Goal: Task Accomplishment & Management: Manage account settings

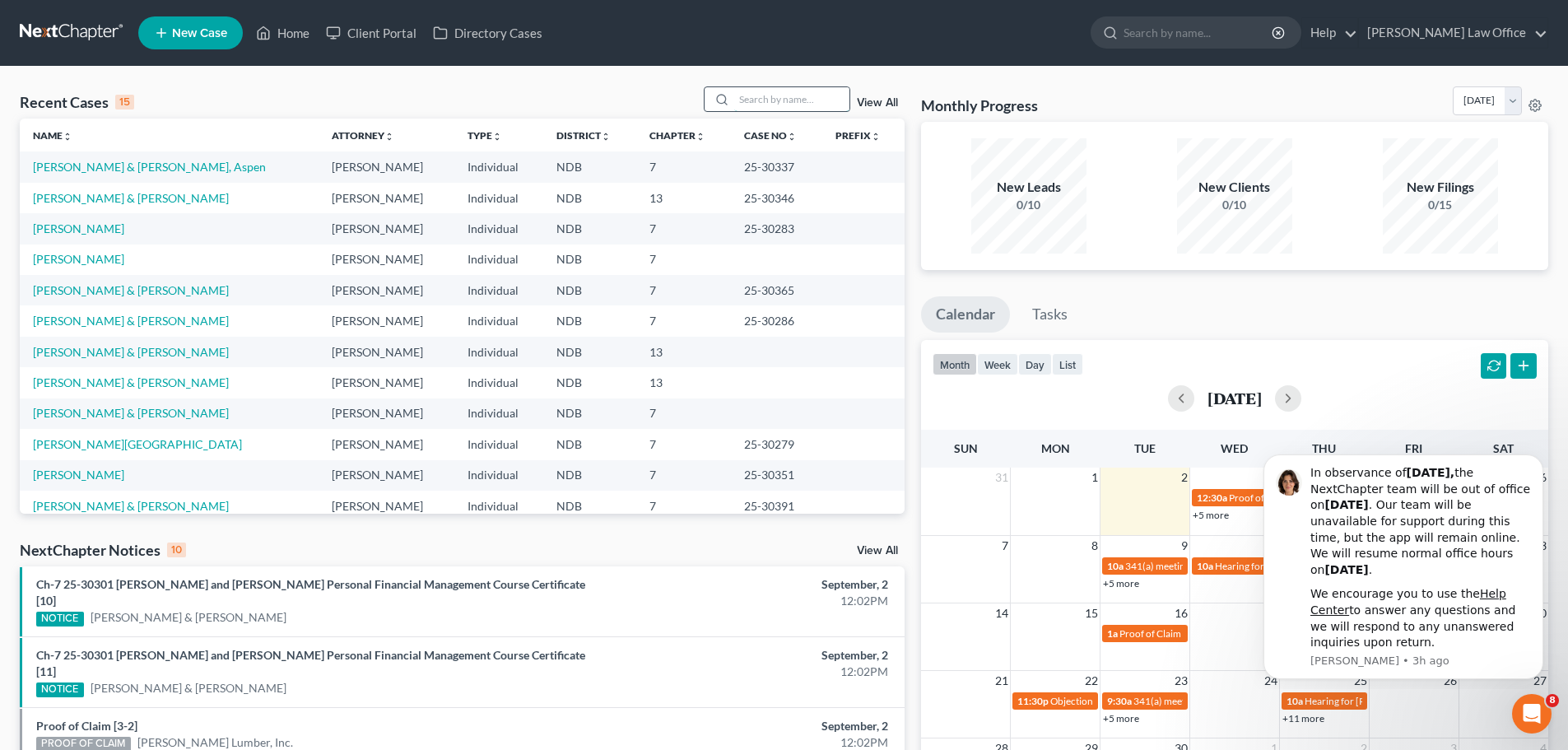
click at [780, 101] on input "search" at bounding box center [791, 99] width 115 height 24
type input "cristilli"
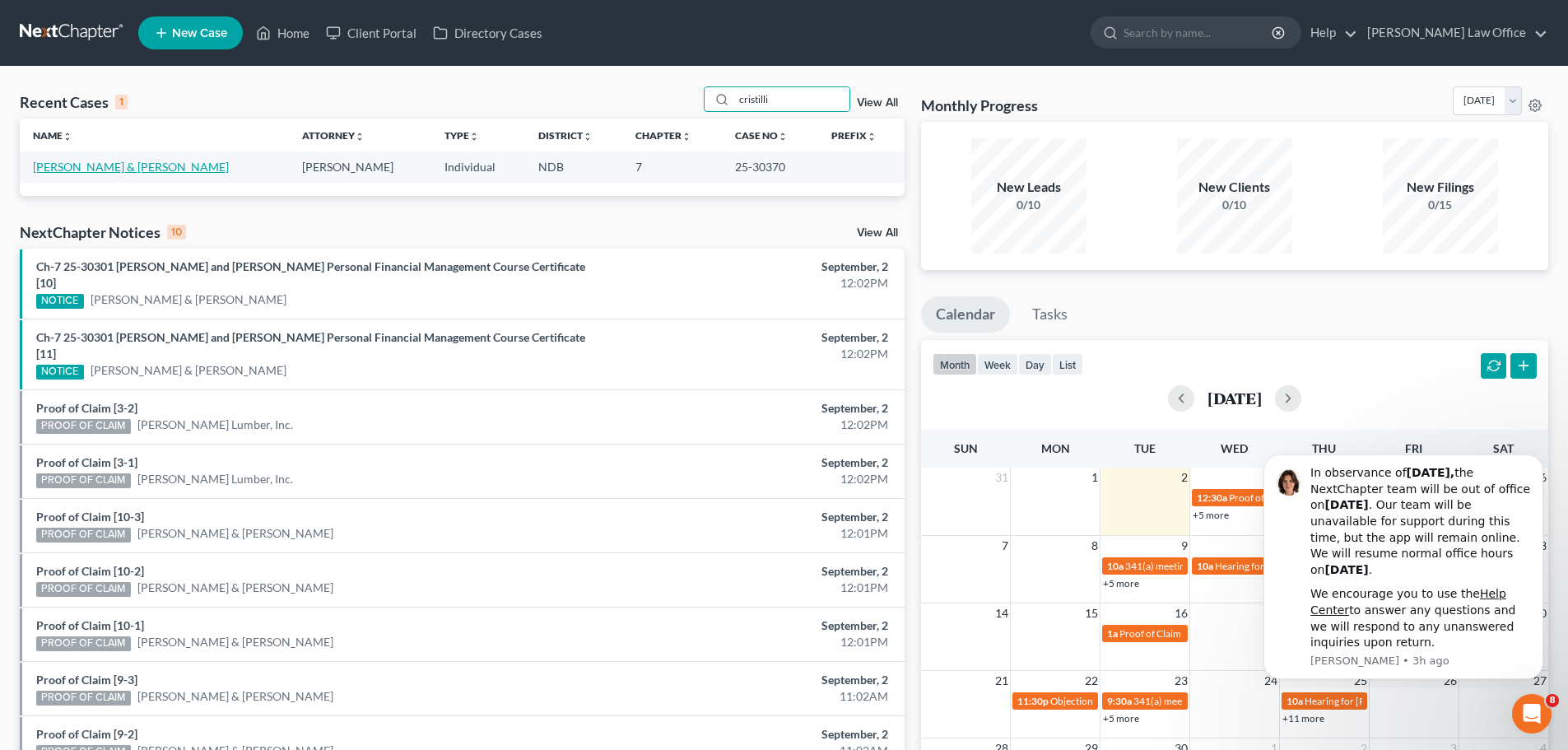
click at [71, 164] on link "[PERSON_NAME] & [PERSON_NAME]" at bounding box center [130, 166] width 196 height 14
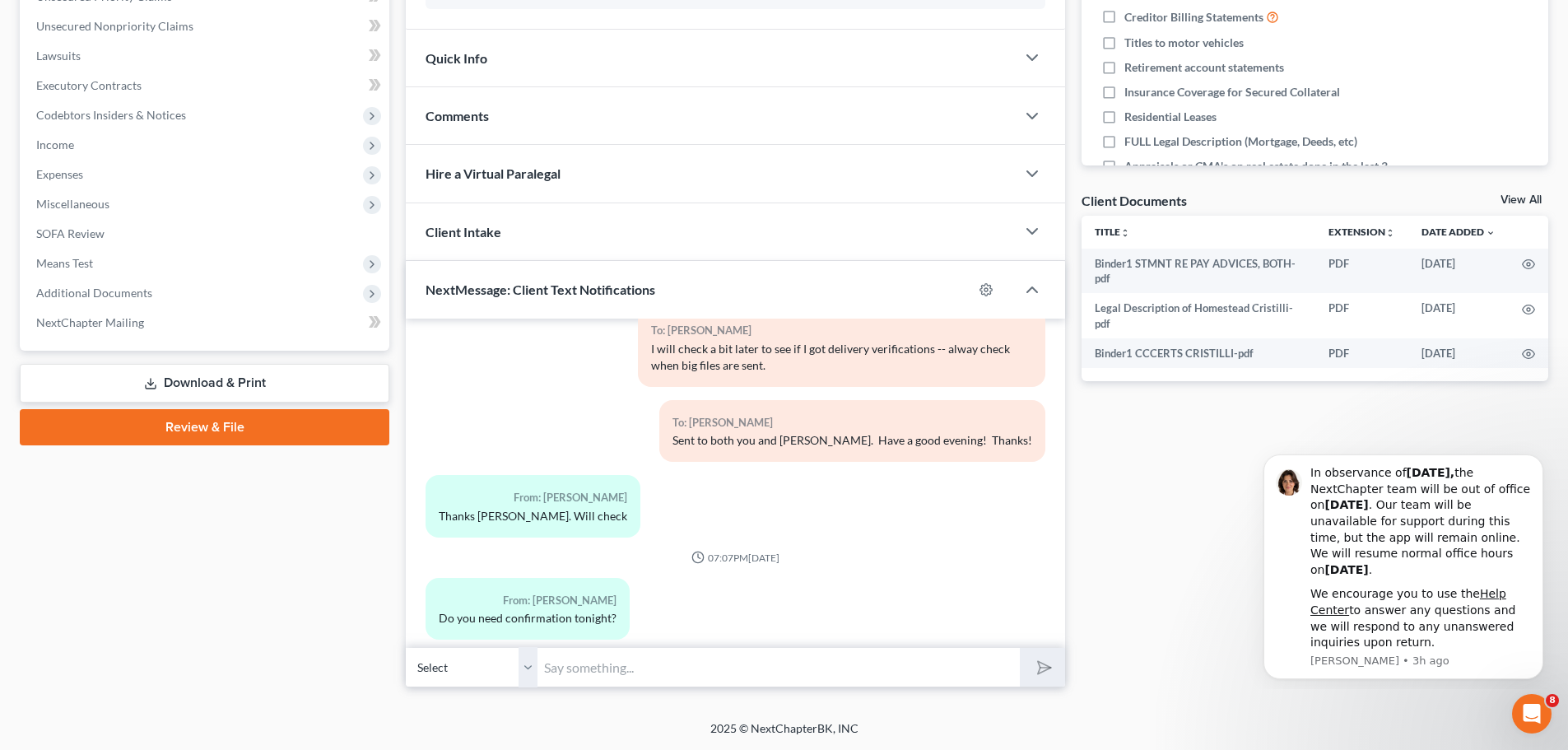
scroll to position [1789, 0]
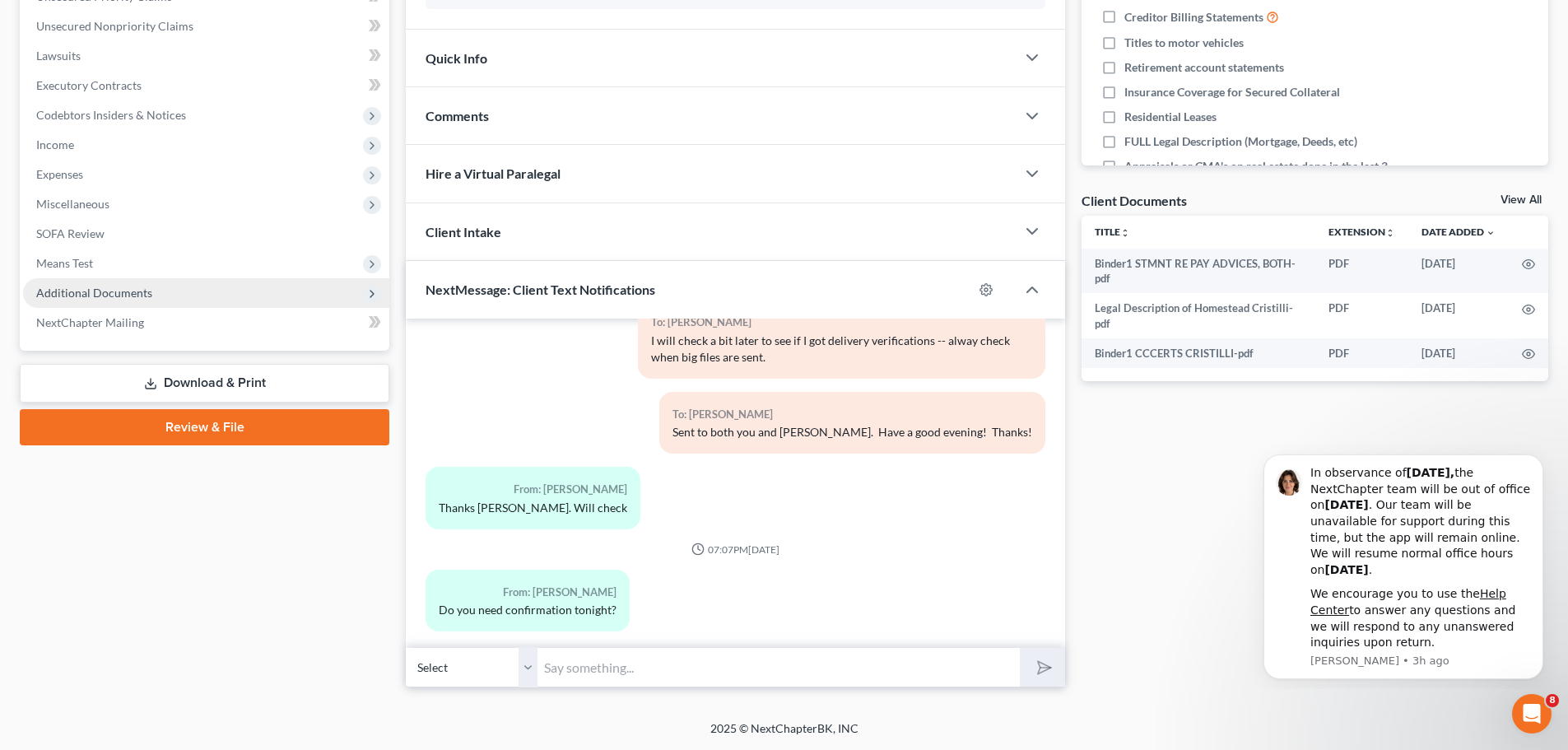
click at [108, 280] on span "Additional Documents" at bounding box center [206, 293] width 366 height 30
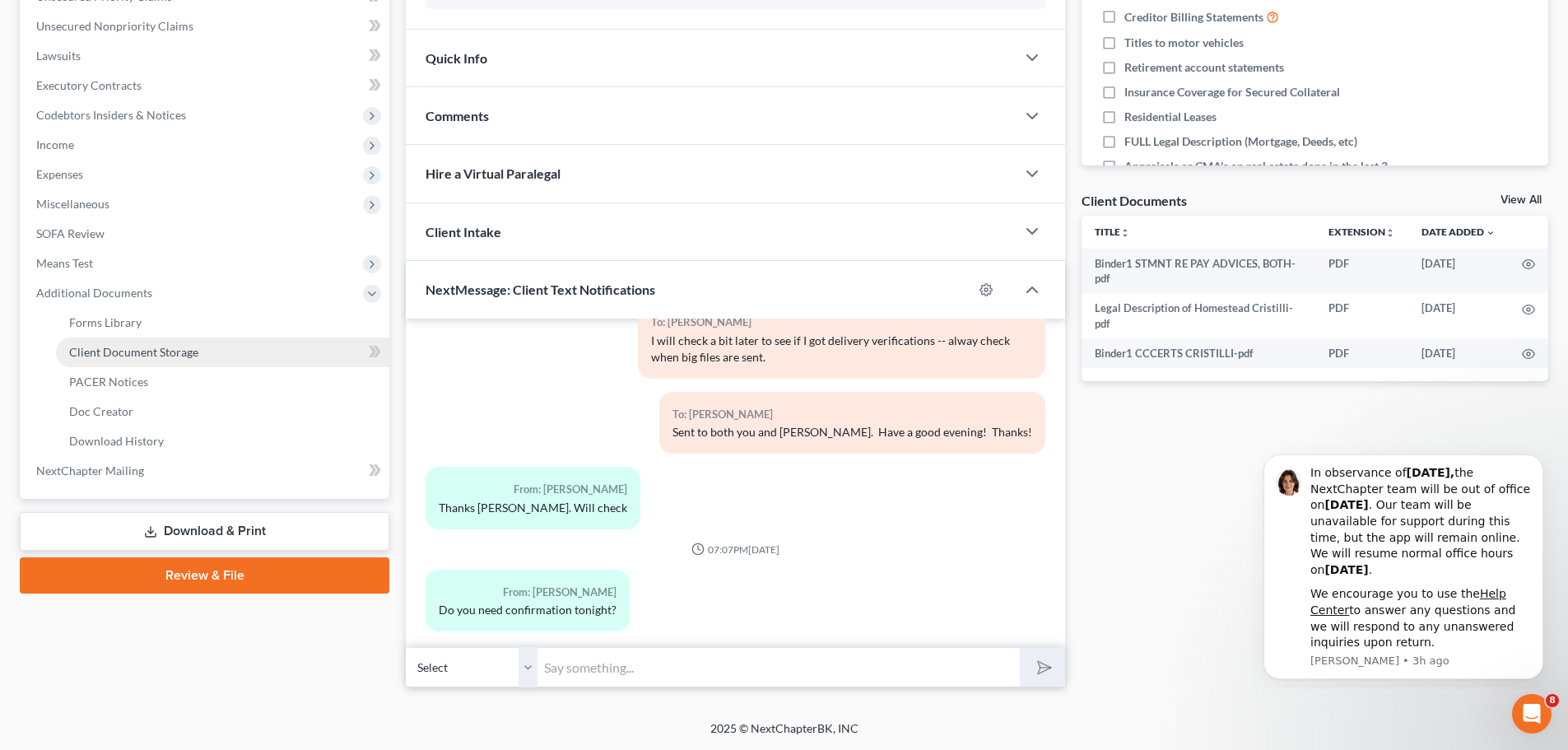
click at [157, 355] on span "Client Document Storage" at bounding box center [134, 352] width 129 height 14
select select "0"
select select "5"
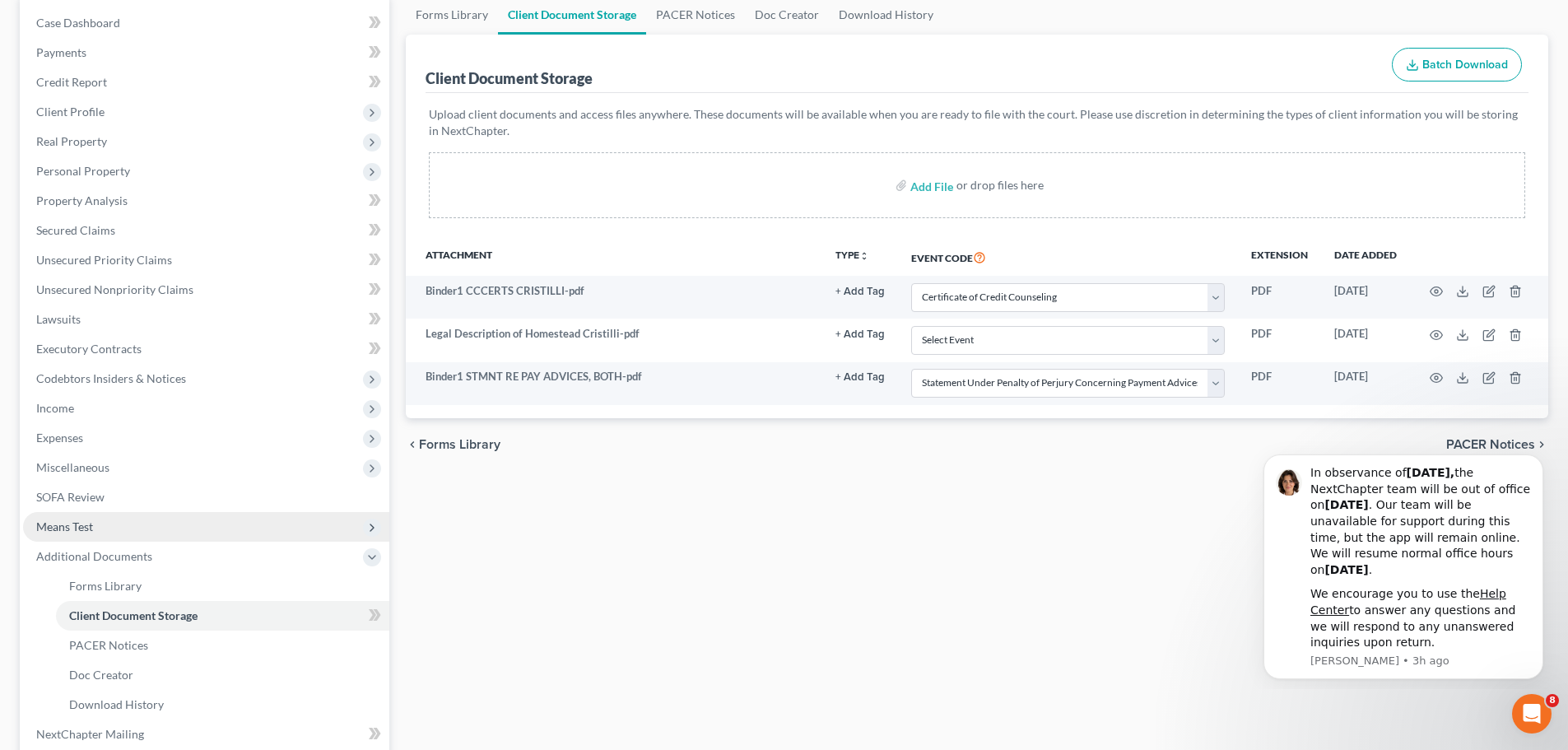
scroll to position [164, 0]
click at [77, 638] on span "PACER Notices" at bounding box center [109, 643] width 79 height 14
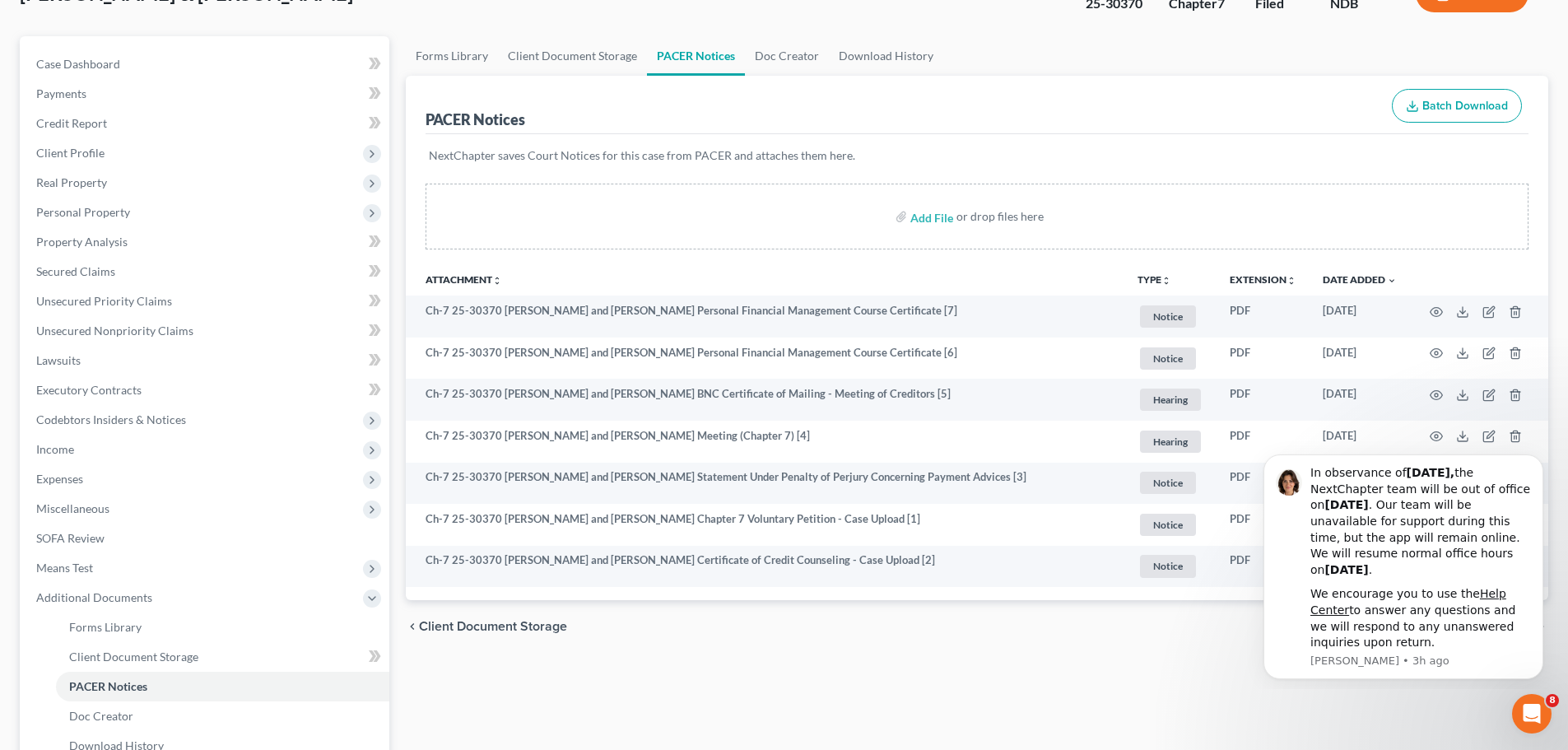
scroll to position [330, 0]
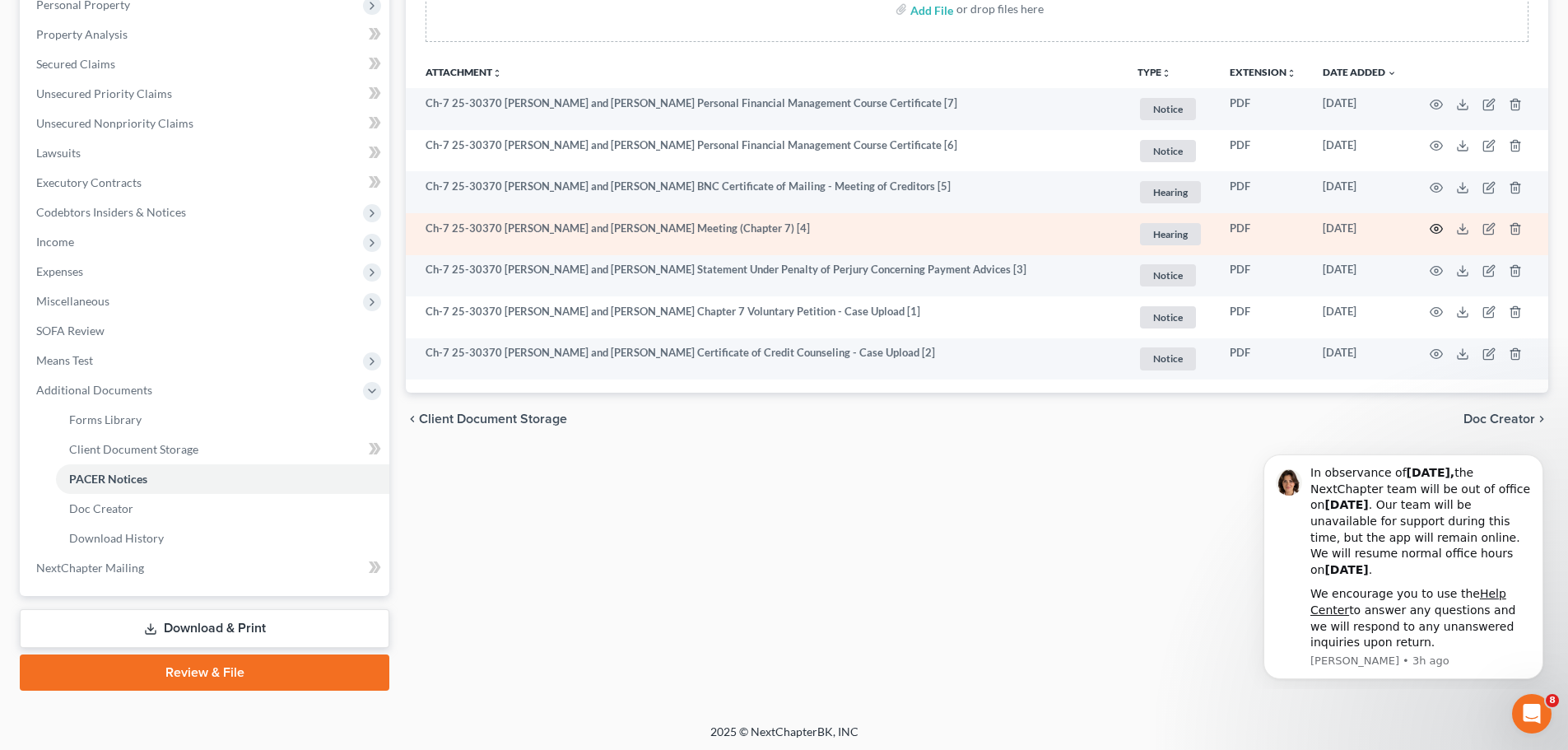
click at [1434, 224] on icon "button" at bounding box center [1436, 228] width 13 height 13
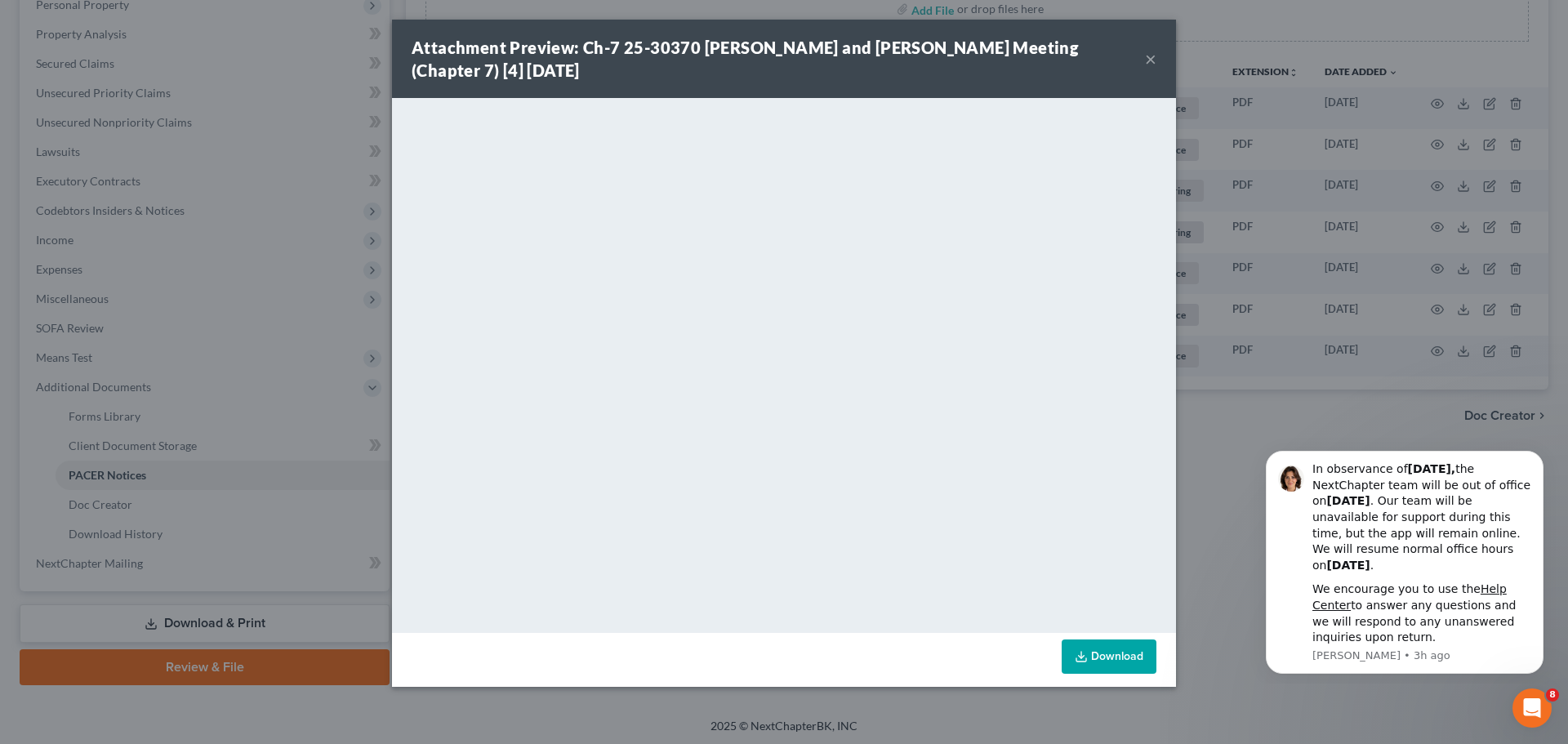
click at [1146, 58] on button "×" at bounding box center [1151, 58] width 11 height 19
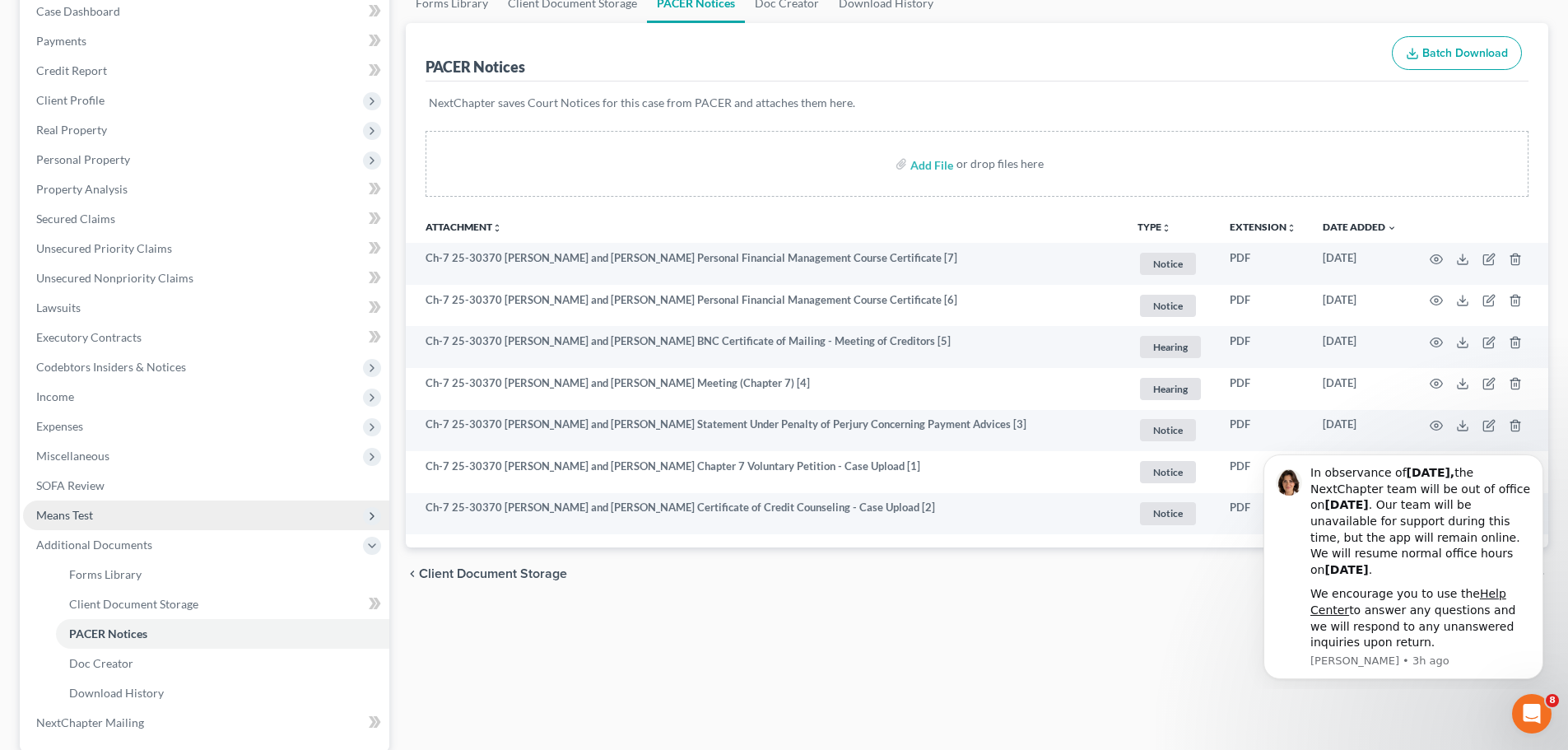
scroll to position [164, 0]
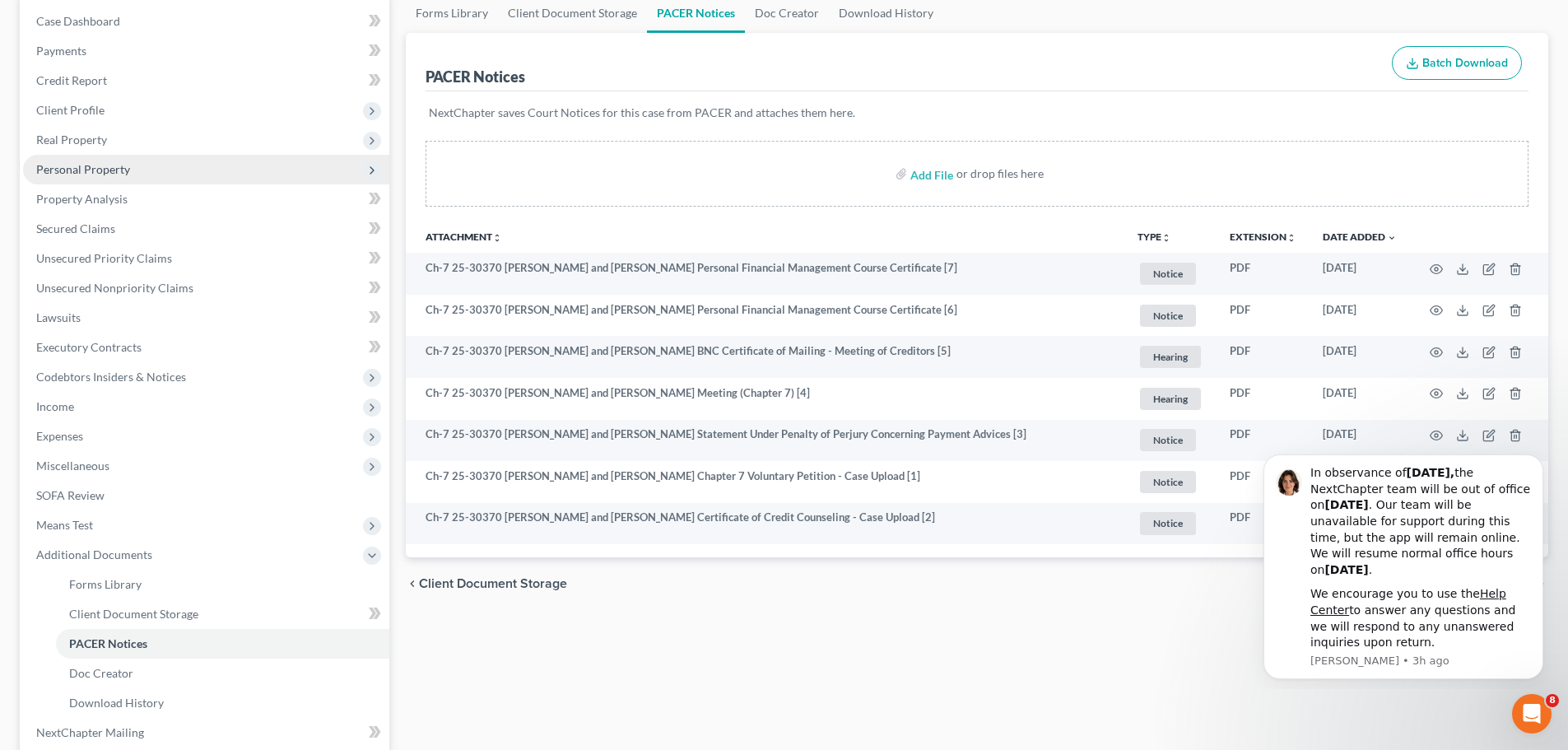
click at [109, 164] on span "Personal Property" at bounding box center [83, 169] width 94 height 14
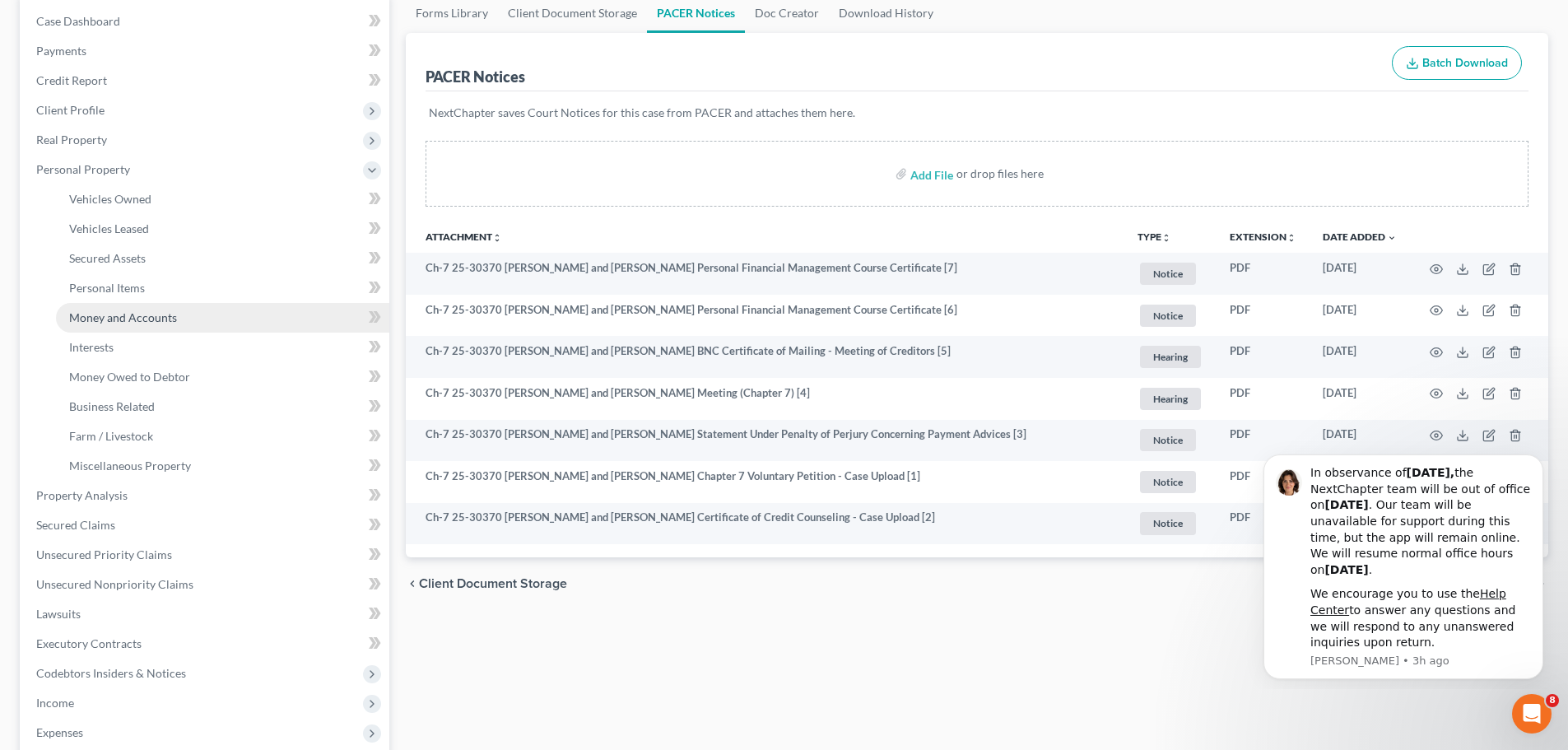
click at [152, 312] on span "Money and Accounts" at bounding box center [123, 317] width 108 height 14
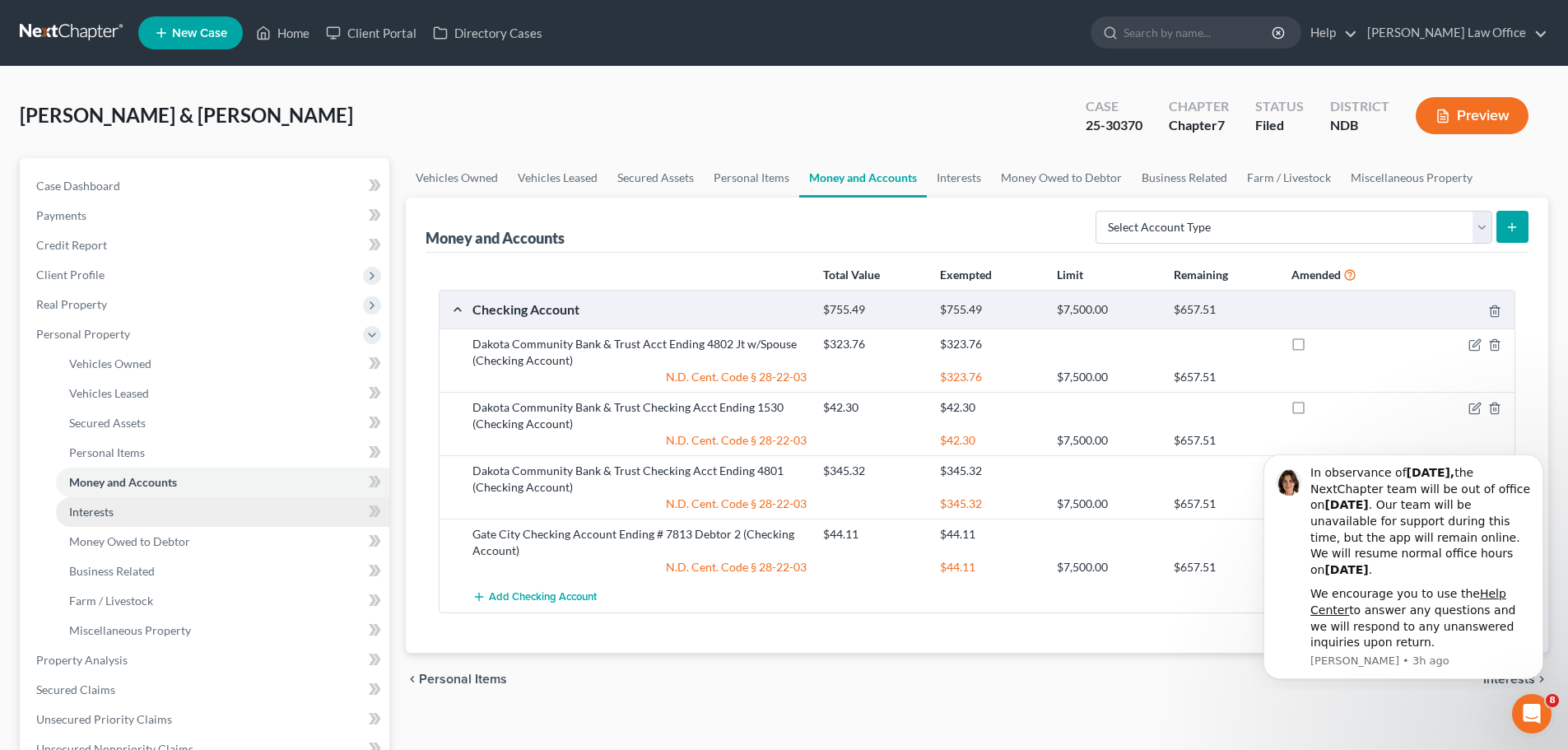
click at [96, 508] on span "Interests" at bounding box center [92, 511] width 45 height 14
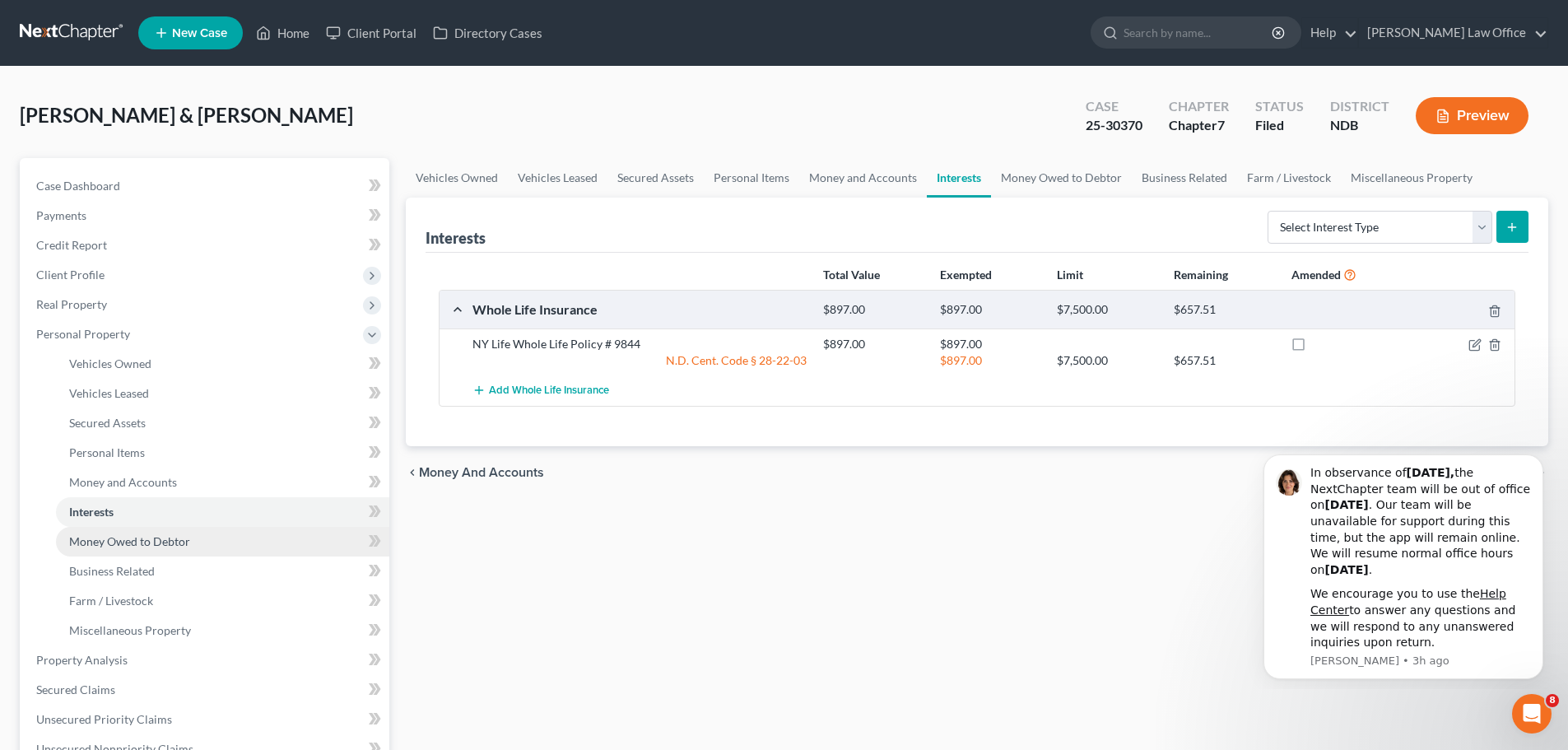
click at [111, 544] on span "Money Owed to Debtor" at bounding box center [130, 541] width 121 height 14
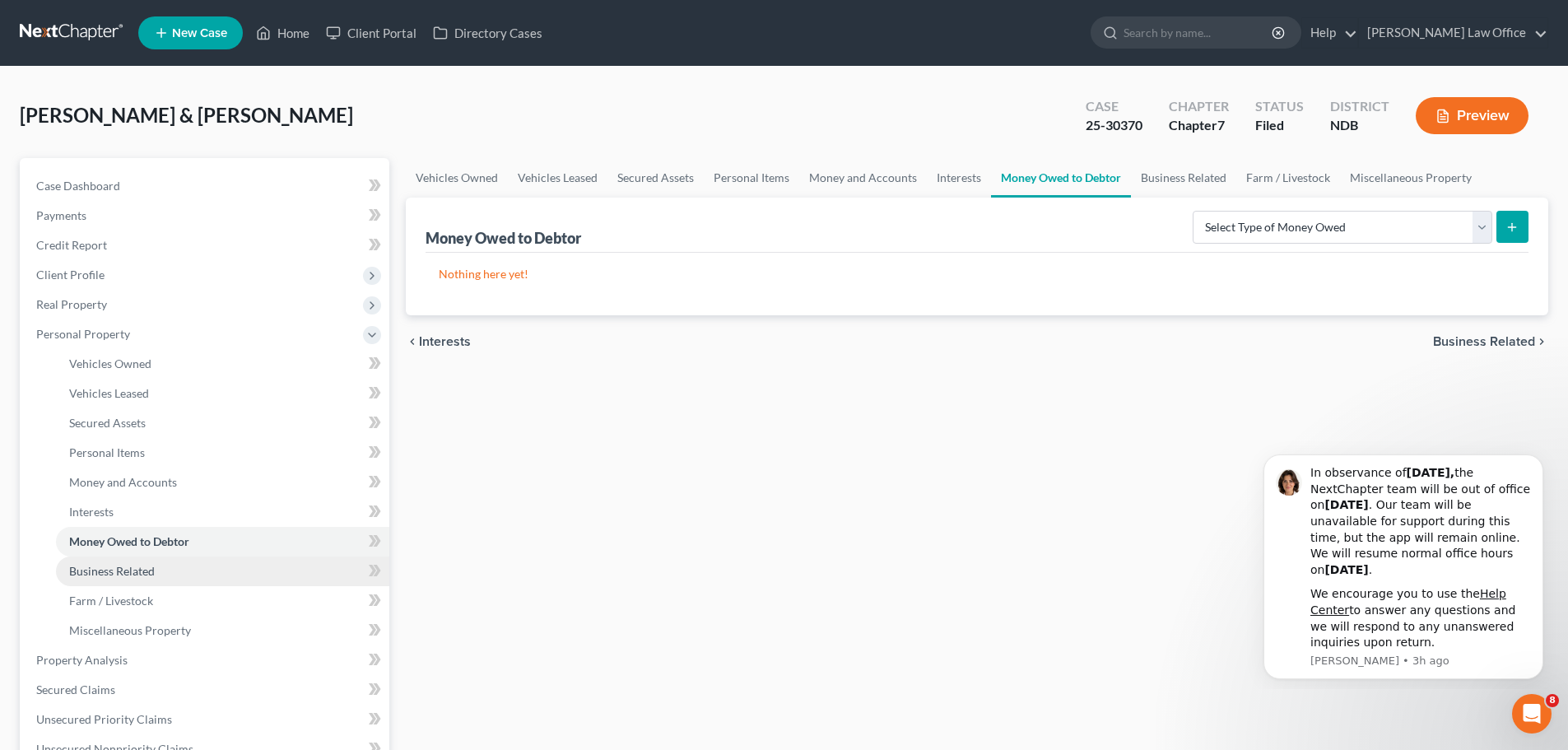
click at [116, 567] on span "Business Related" at bounding box center [112, 571] width 85 height 14
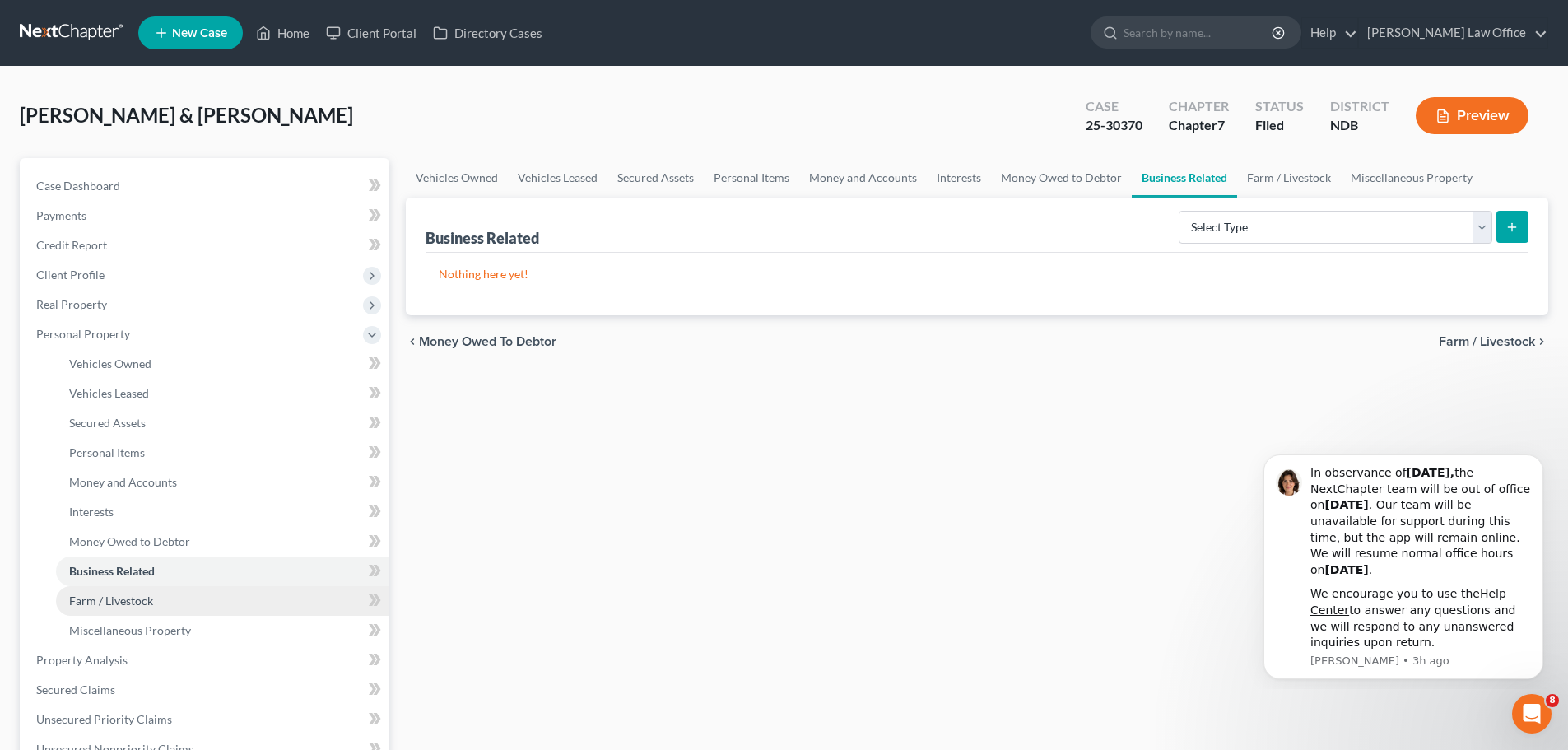
click at [109, 601] on span "Farm / Livestock" at bounding box center [111, 601] width 84 height 14
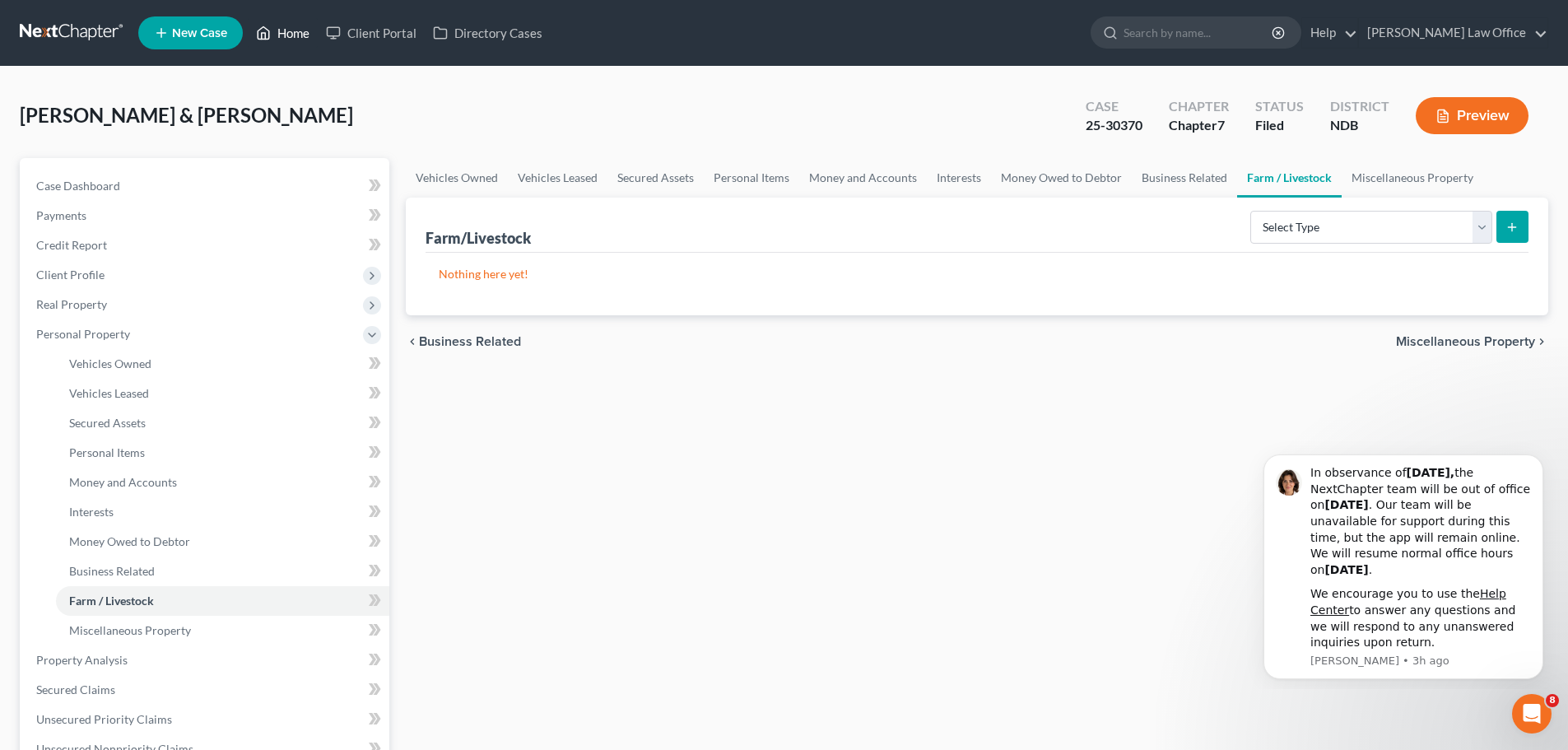
click at [295, 31] on link "Home" at bounding box center [282, 33] width 70 height 30
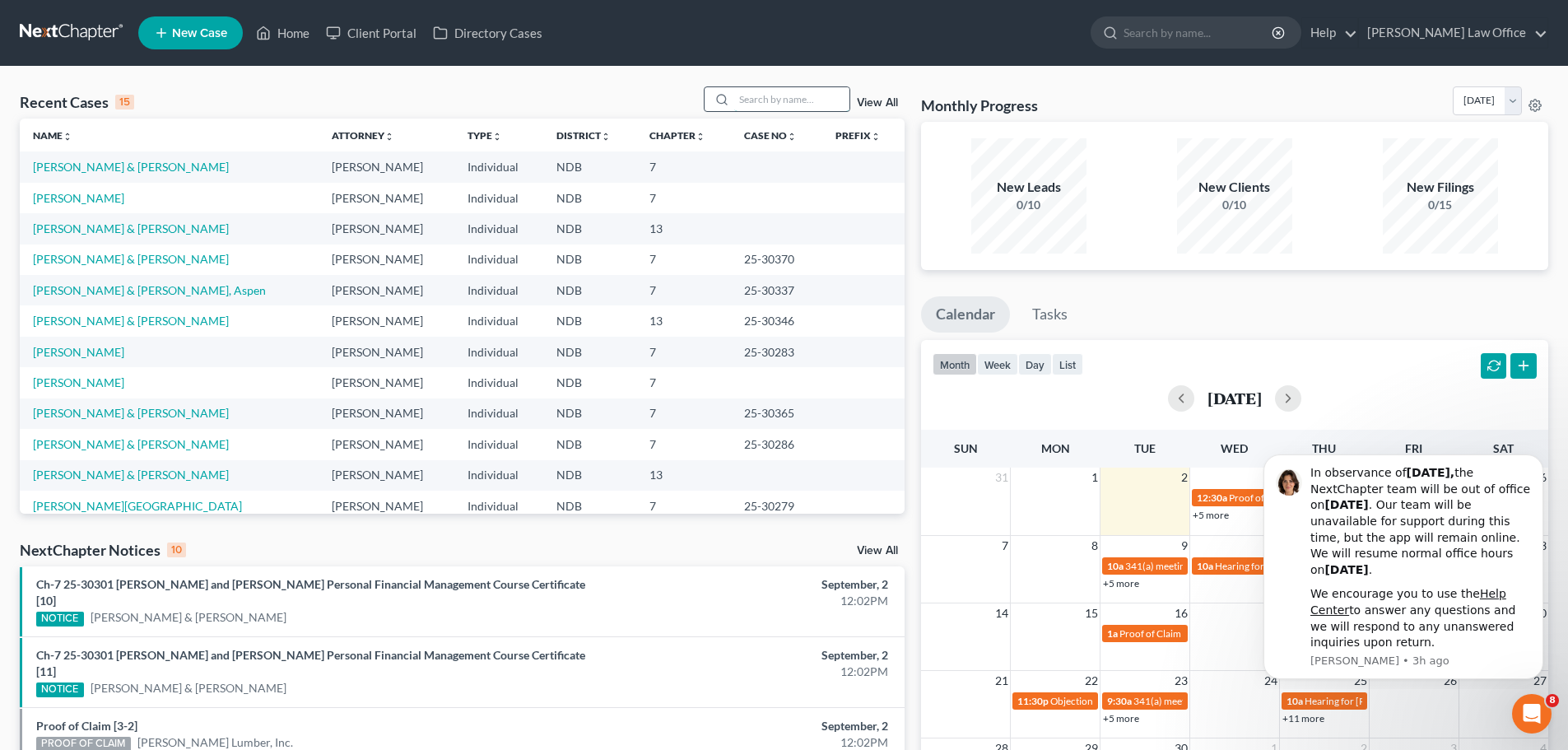
click at [742, 99] on input "search" at bounding box center [791, 99] width 115 height 24
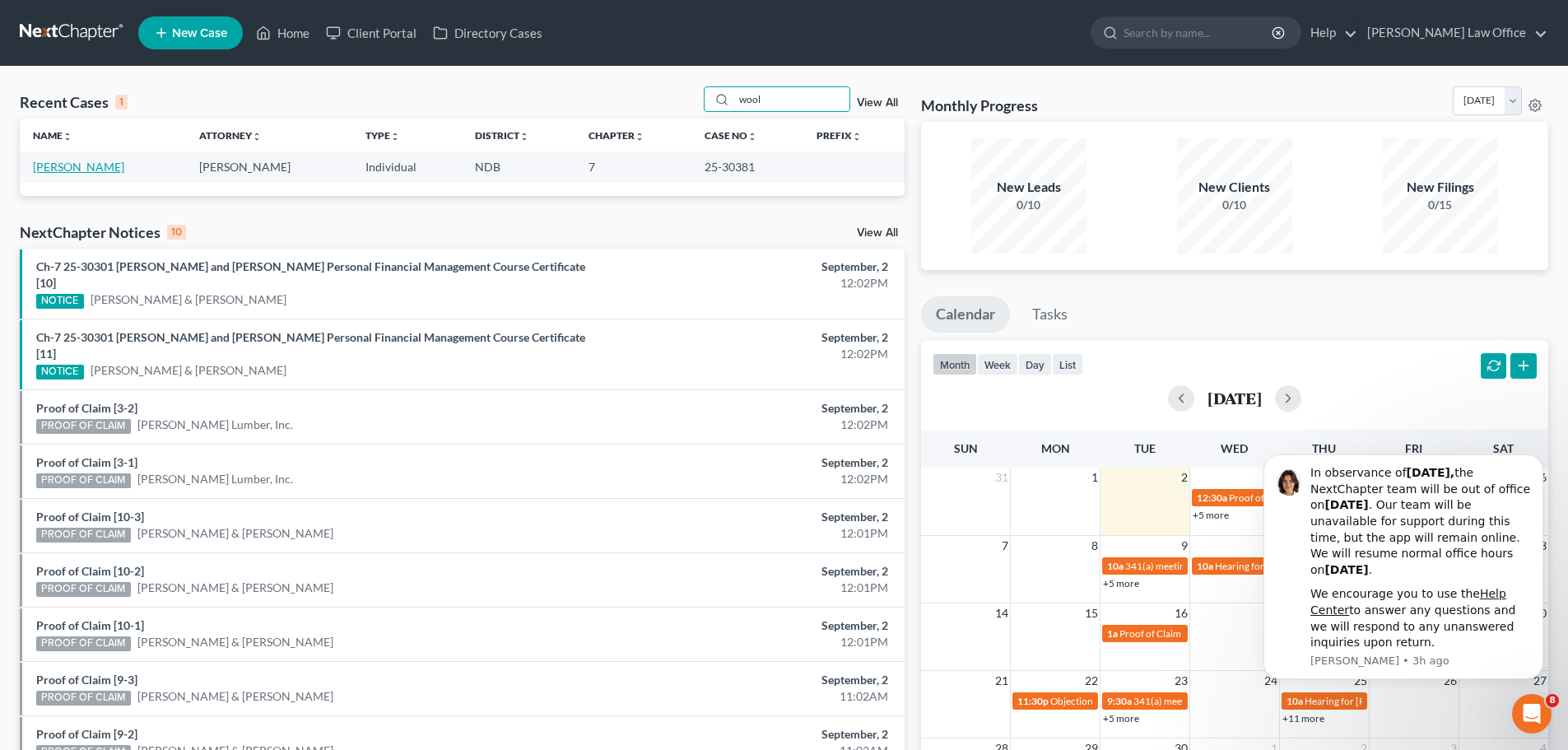
type input "wool"
click at [95, 170] on link "[PERSON_NAME]" at bounding box center [78, 166] width 91 height 14
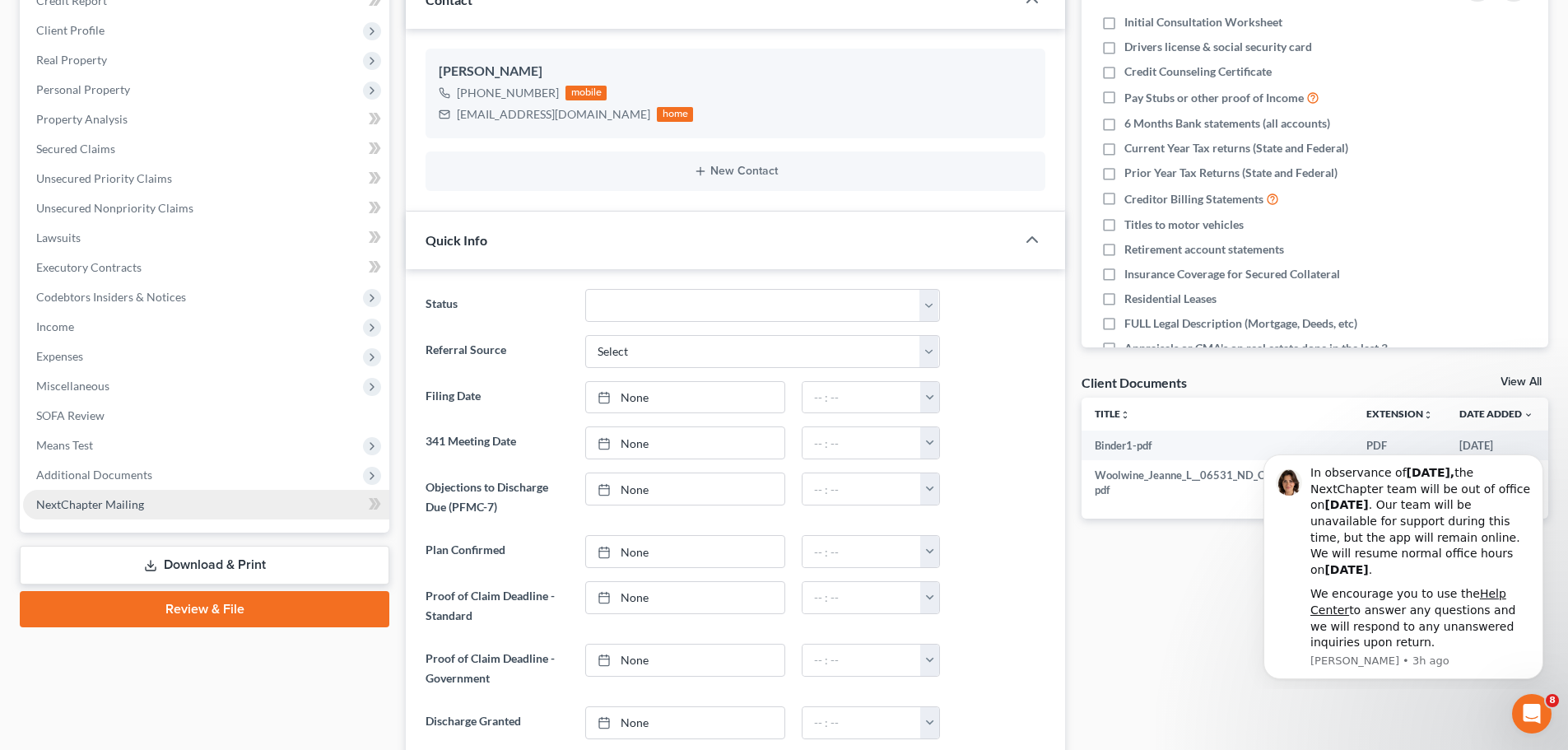
scroll to position [247, 0]
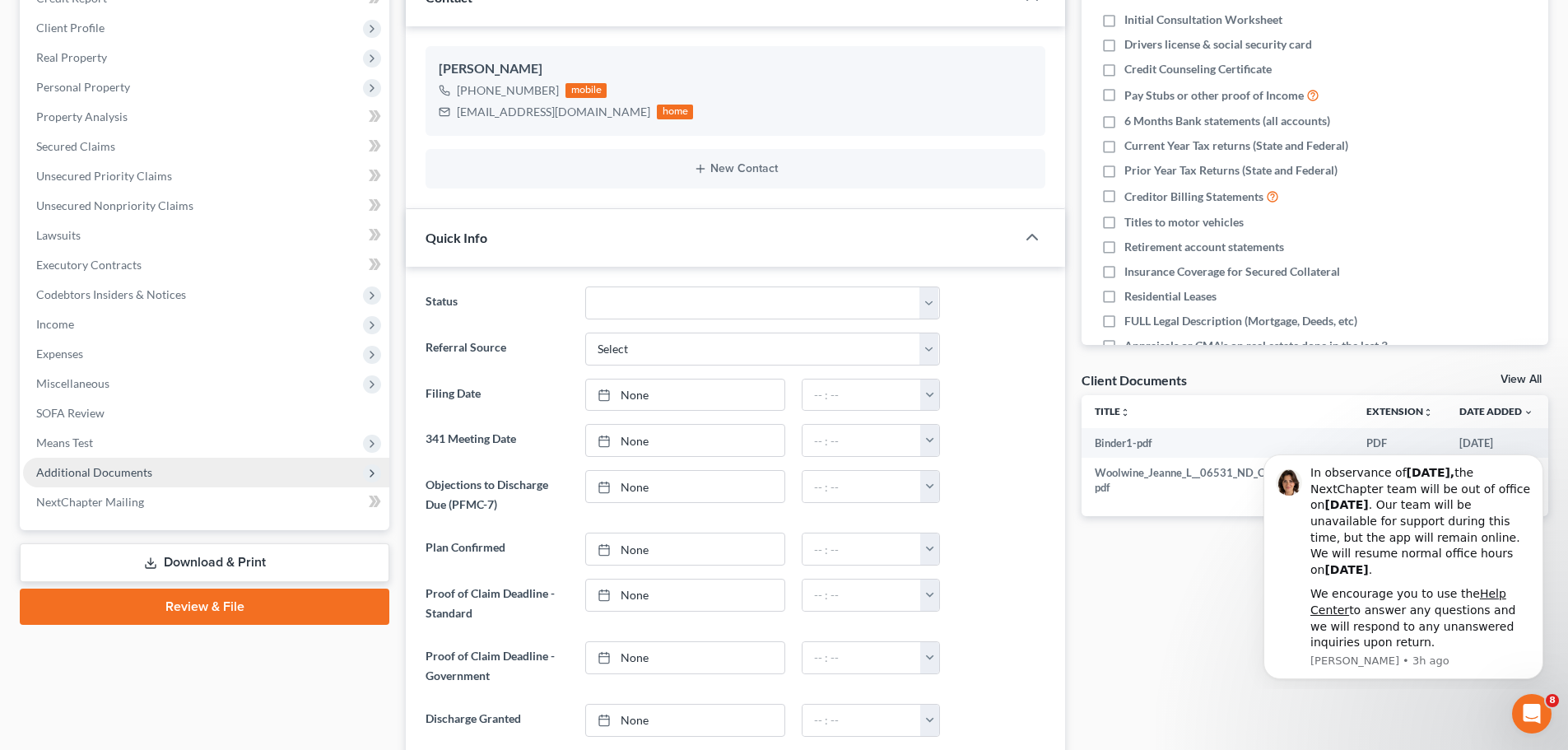
click at [92, 473] on span "Additional Documents" at bounding box center [94, 472] width 116 height 14
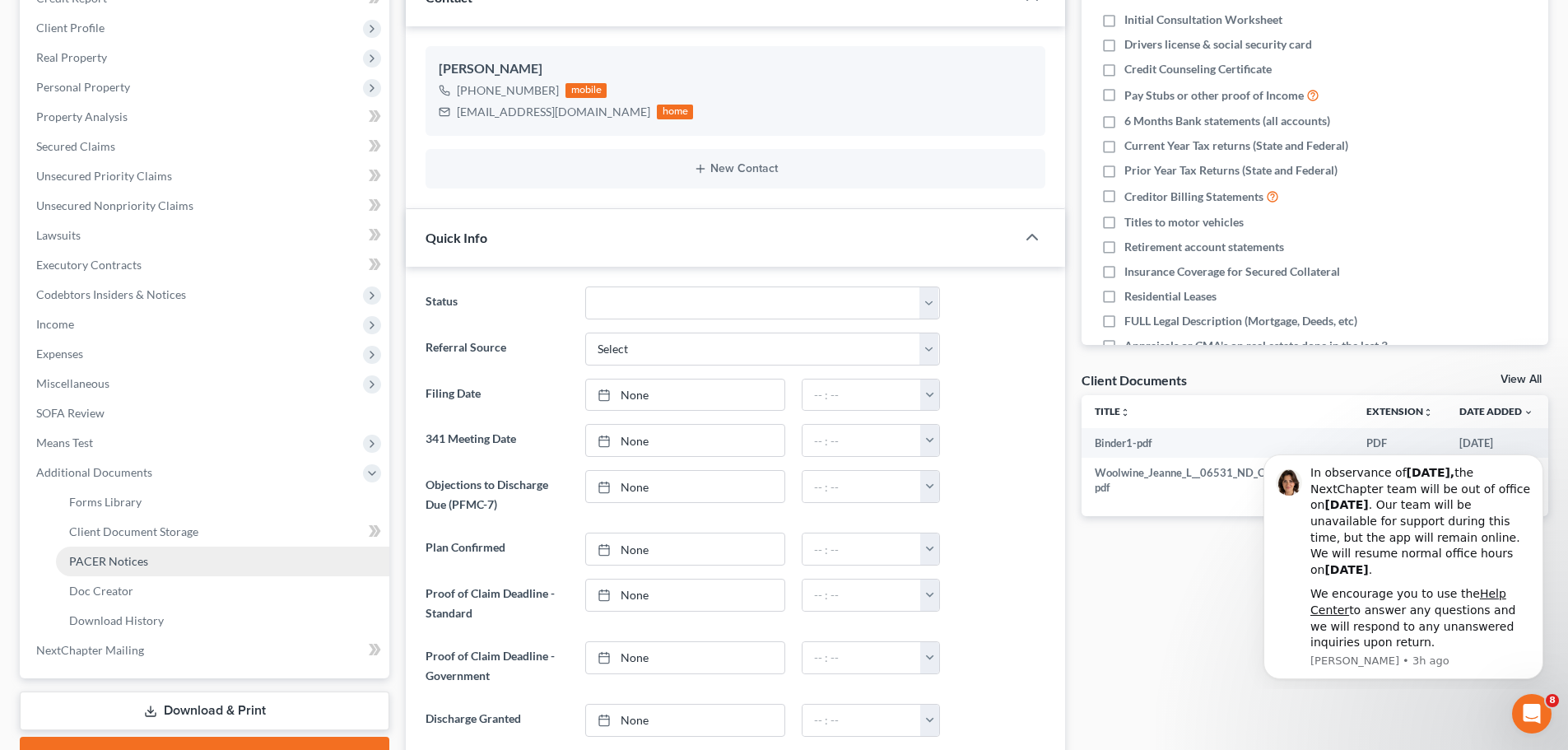
click at [117, 559] on span "PACER Notices" at bounding box center [109, 561] width 79 height 14
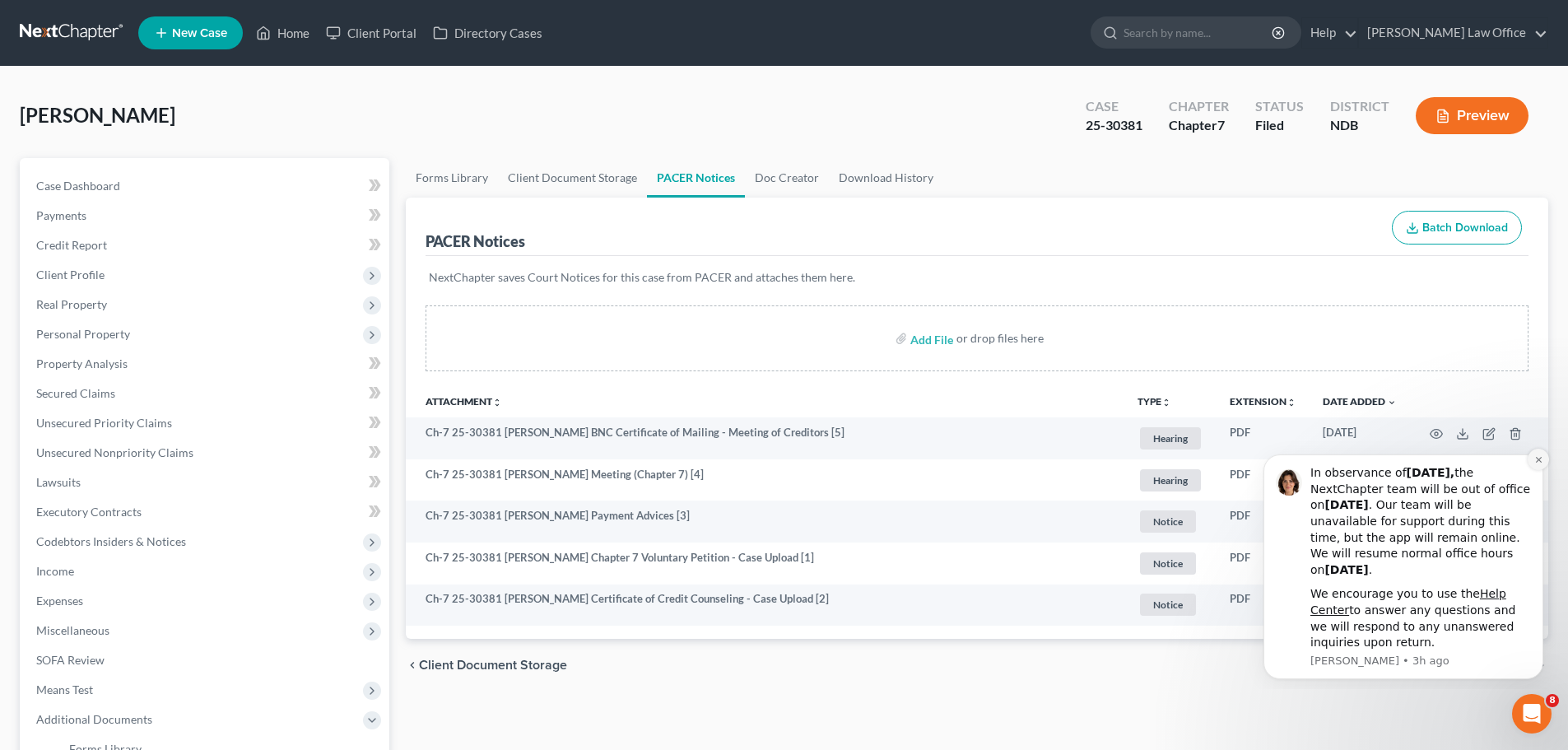
click at [1538, 457] on icon "Dismiss notification" at bounding box center [1538, 460] width 9 height 9
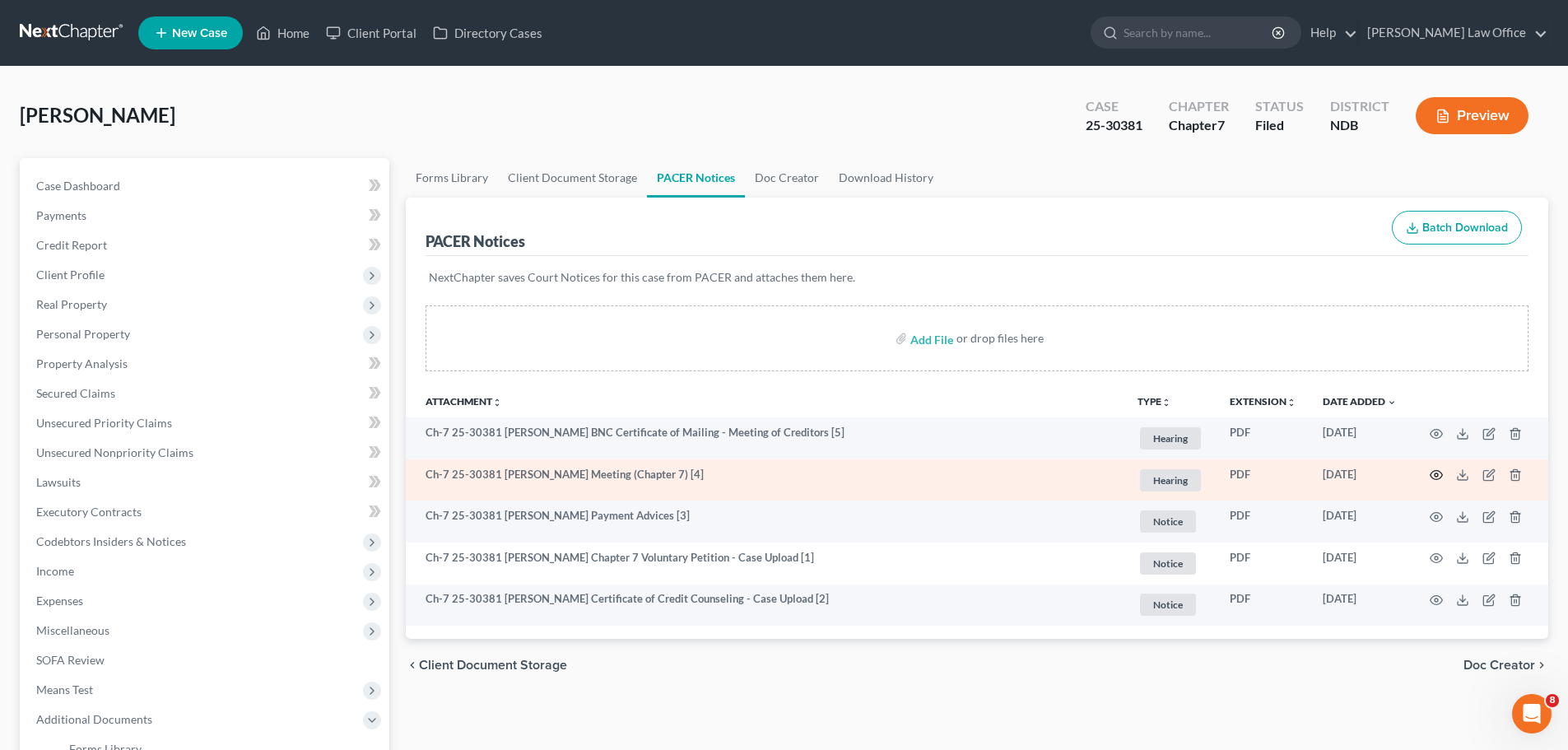
click at [1440, 476] on icon "button" at bounding box center [1436, 475] width 13 height 13
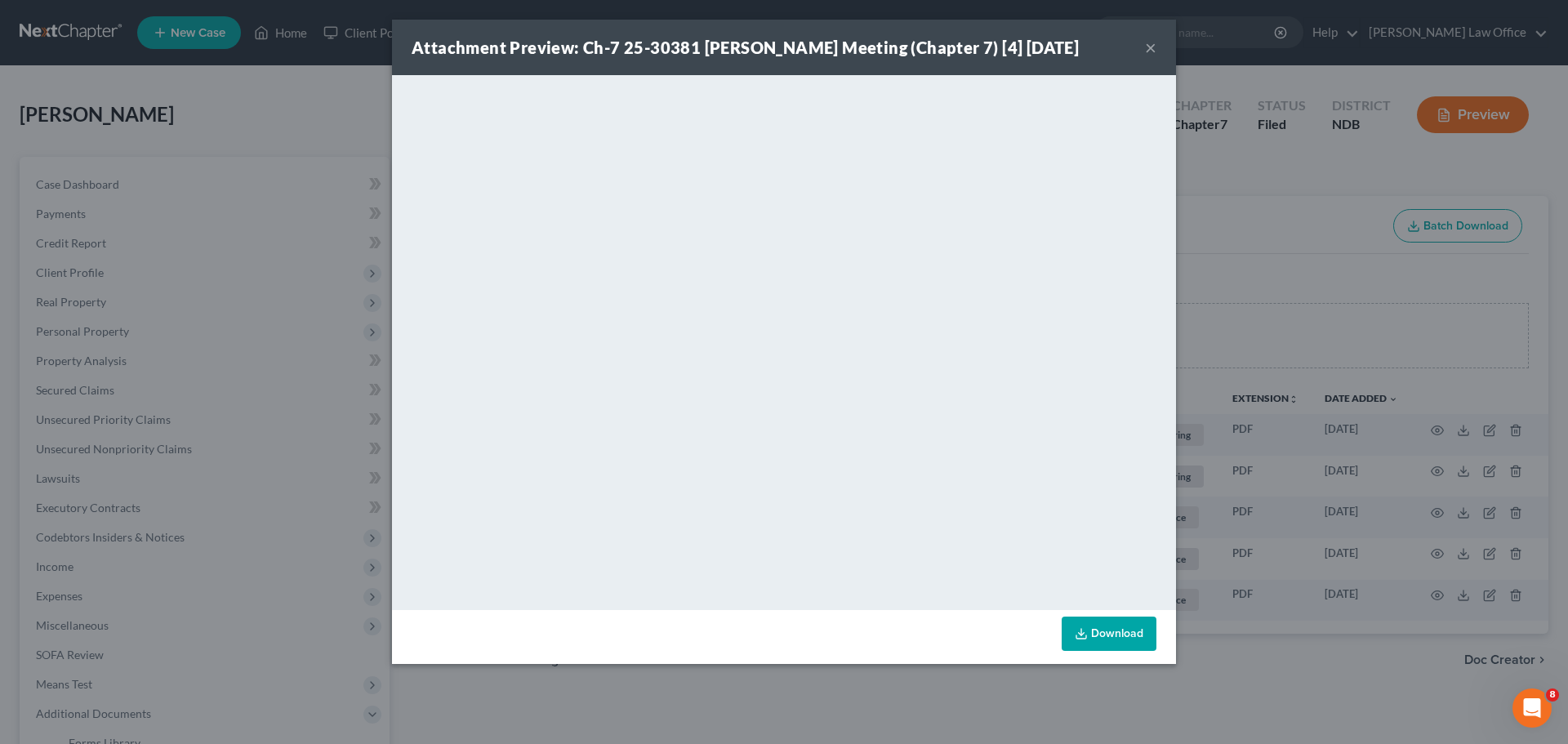
click at [1150, 57] on button "×" at bounding box center [1151, 47] width 11 height 19
